Goal: Task Accomplishment & Management: Manage account settings

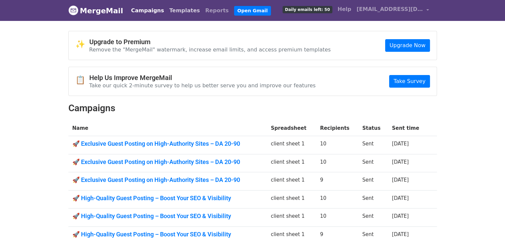
click at [180, 7] on link "Templates" at bounding box center [185, 10] width 36 height 13
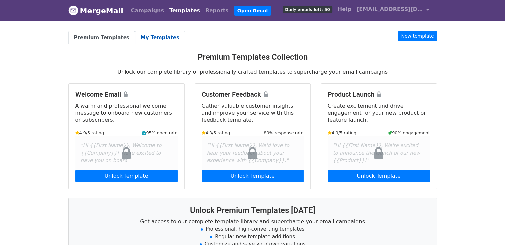
click at [158, 35] on link "My Templates" at bounding box center [160, 38] width 50 height 14
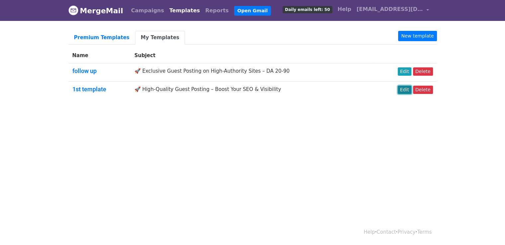
click at [406, 88] on link "Edit" at bounding box center [404, 90] width 14 height 8
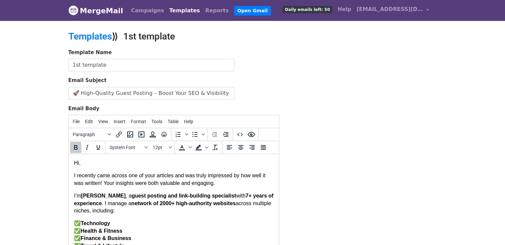
click at [107, 197] on p "I’m [PERSON_NAME] , a guest posting and link-building specialist with 7 + years…" at bounding box center [173, 203] width 199 height 22
drag, startPoint x: 81, startPoint y: 198, endPoint x: 97, endPoint y: 198, distance: 15.9
click at [97, 198] on p "I’m Ember, a guest posting and link-building specialist with 7 + years of exper…" at bounding box center [173, 203] width 199 height 22
click at [77, 148] on icon "Bold" at bounding box center [76, 147] width 8 height 8
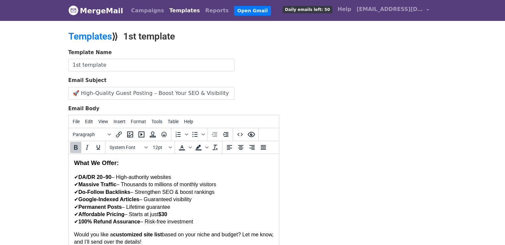
scroll to position [130, 0]
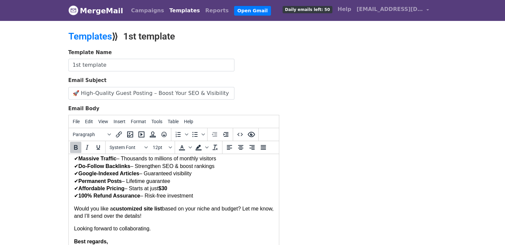
click at [139, 240] on p "Best regards, Ember" at bounding box center [173, 245] width 199 height 15
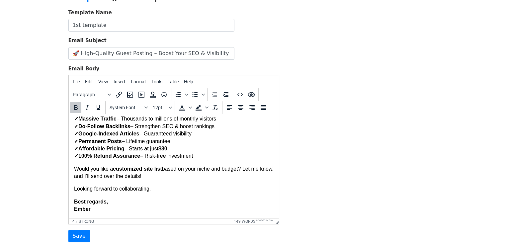
scroll to position [53, 0]
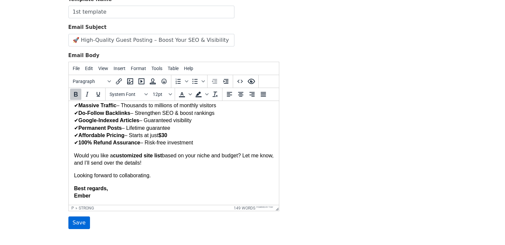
click at [80, 225] on input "Save" at bounding box center [79, 222] width 22 height 13
